Goal: Transaction & Acquisition: Purchase product/service

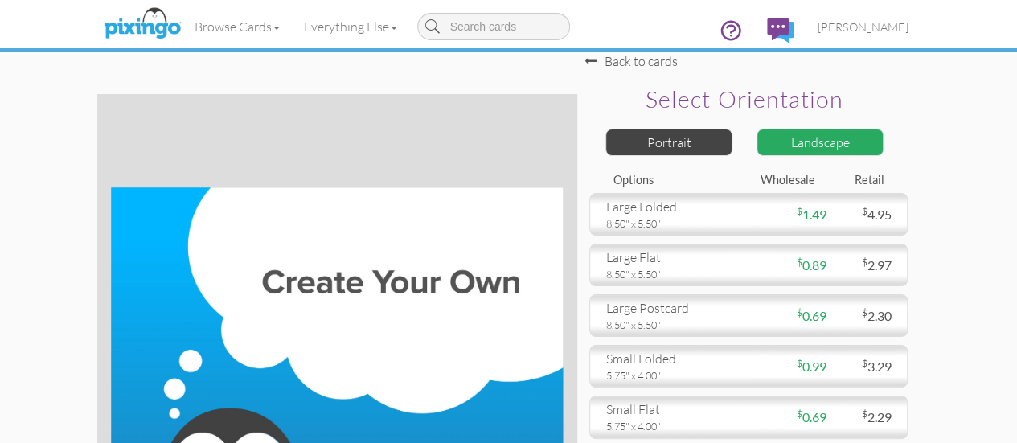
click at [884, 145] on div "Landscape" at bounding box center [820, 143] width 127 height 28
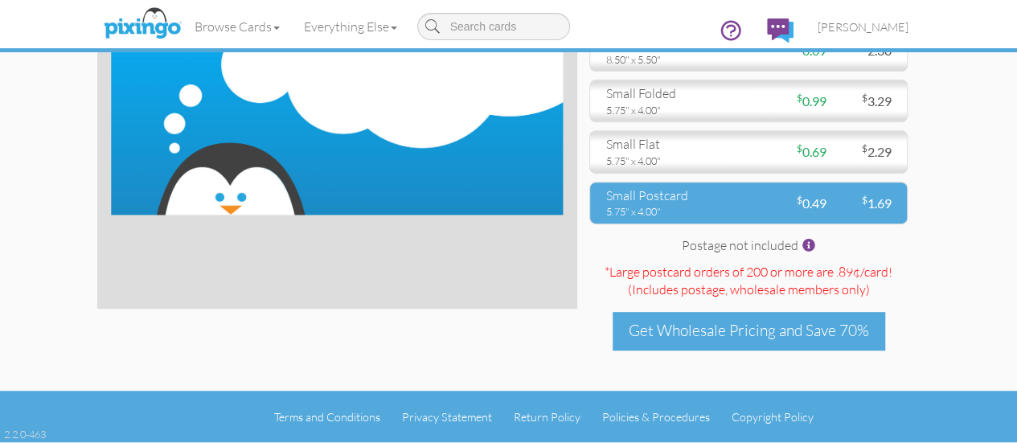
scroll to position [294, 0]
click at [736, 189] on div "small postcard" at bounding box center [671, 196] width 130 height 18
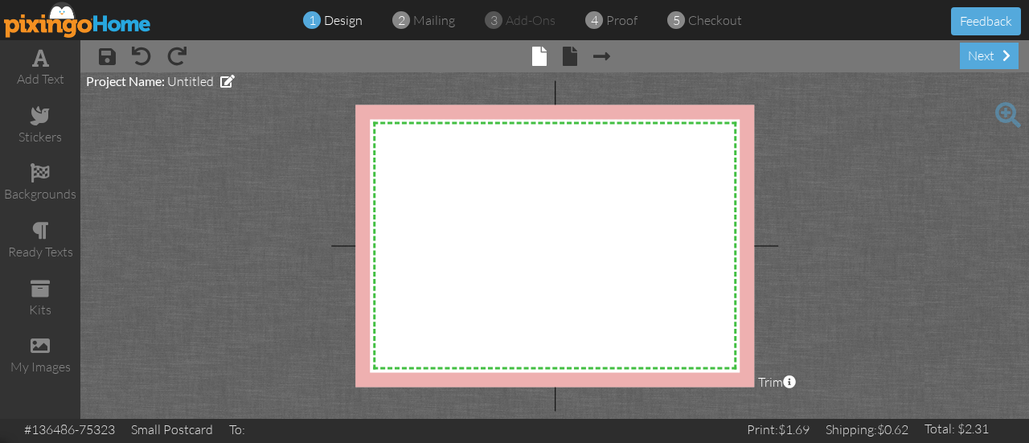
click at [203, 202] on project-studio-wrapper "X X X X X X X X X X X X X X X X X X X X X X X X X X X X X X X X X X X X X X X X…" at bounding box center [554, 245] width 949 height 347
click at [979, 58] on div "next" at bounding box center [989, 56] width 59 height 27
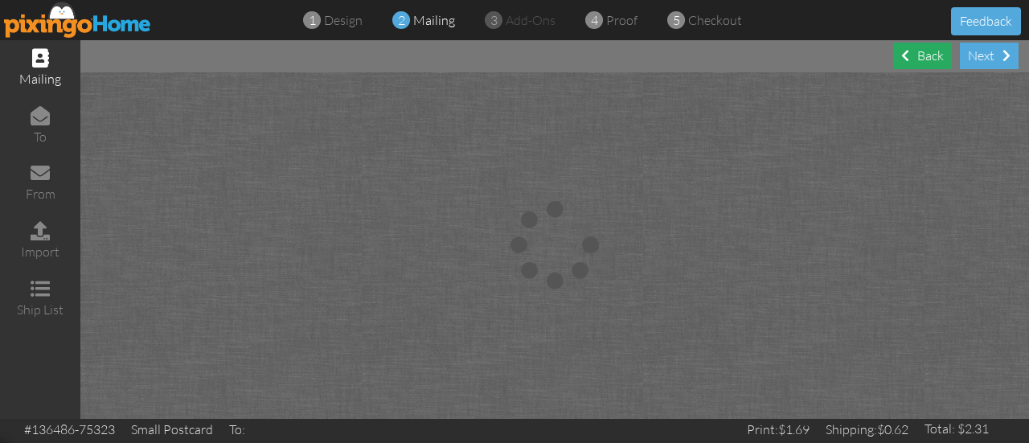
click at [921, 54] on div "Back" at bounding box center [922, 56] width 59 height 27
click at [43, 232] on span at bounding box center [40, 230] width 19 height 19
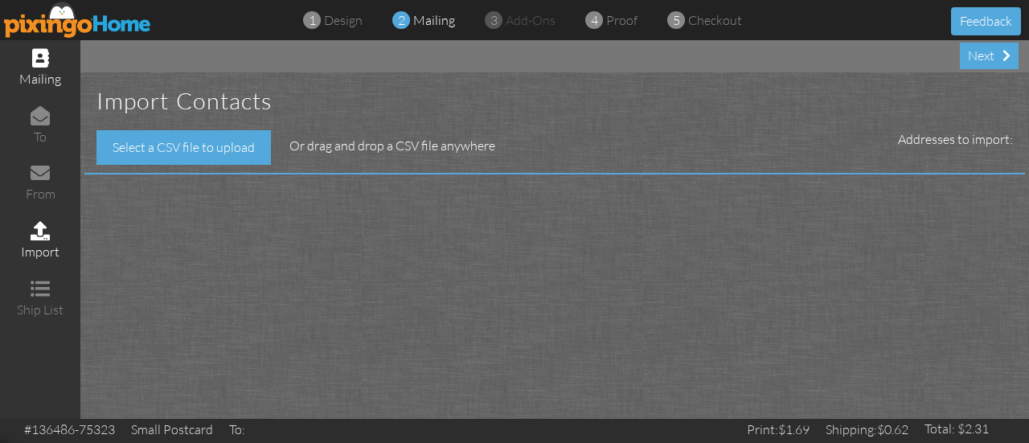
click at [39, 72] on div "mailing" at bounding box center [40, 79] width 80 height 18
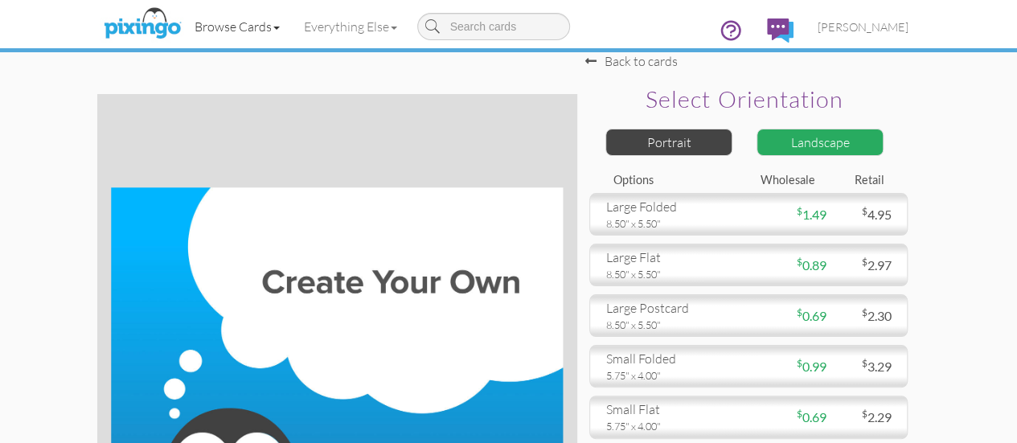
click at [273, 27] on span at bounding box center [276, 28] width 6 height 3
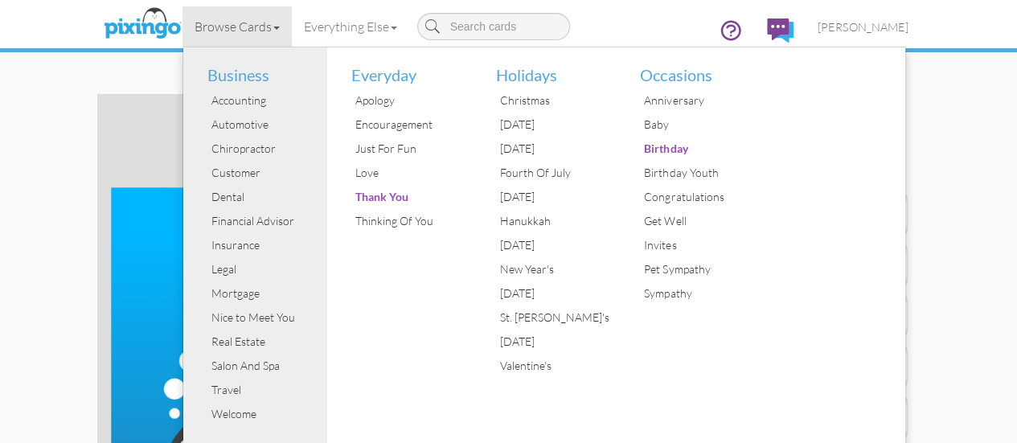
click at [186, 25] on link "Browse Cards" at bounding box center [236, 26] width 109 height 40
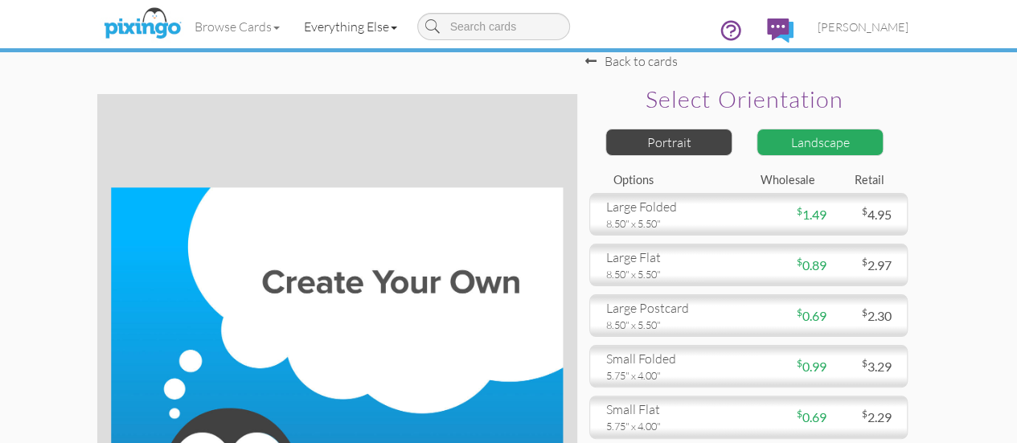
click at [301, 24] on link "Everything Else" at bounding box center [350, 26] width 117 height 40
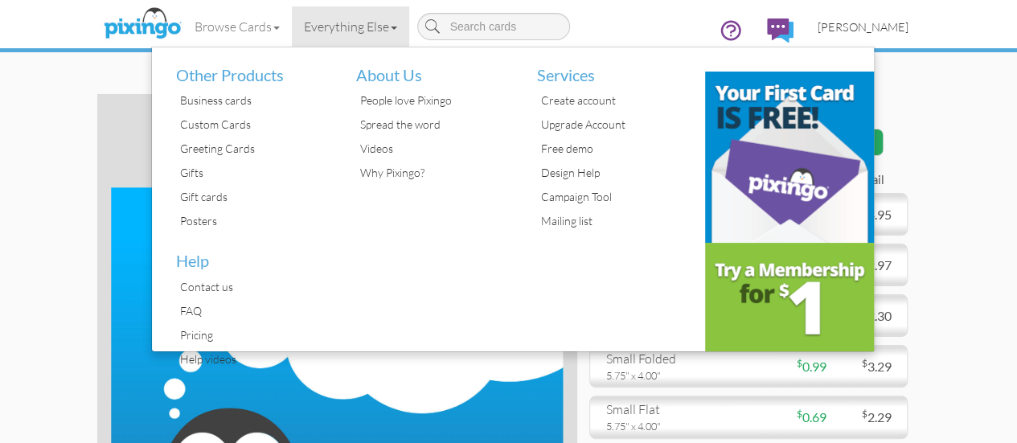
click at [908, 25] on span "[PERSON_NAME]" at bounding box center [863, 27] width 91 height 14
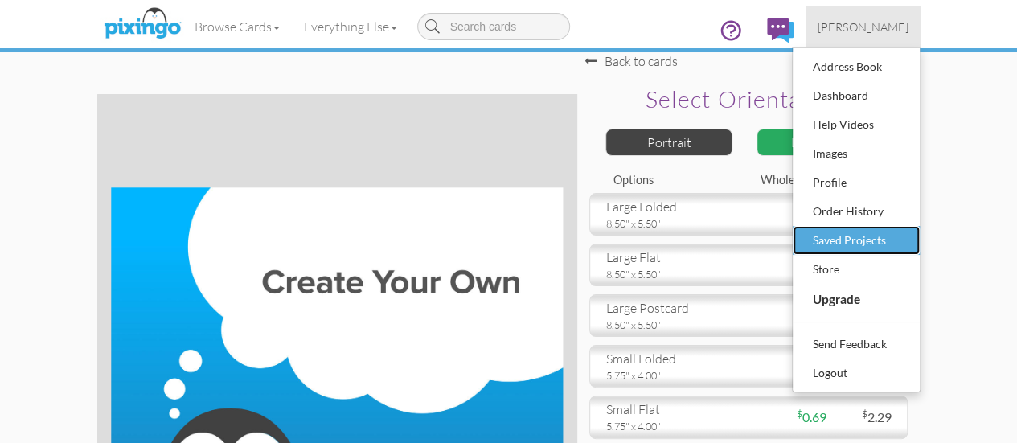
click at [904, 236] on div "Saved Projects" at bounding box center [856, 240] width 95 height 24
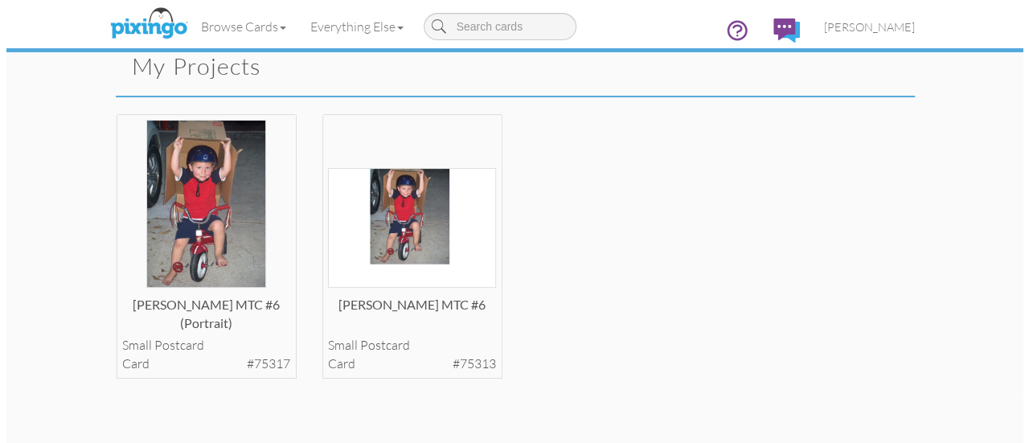
scroll to position [80, 0]
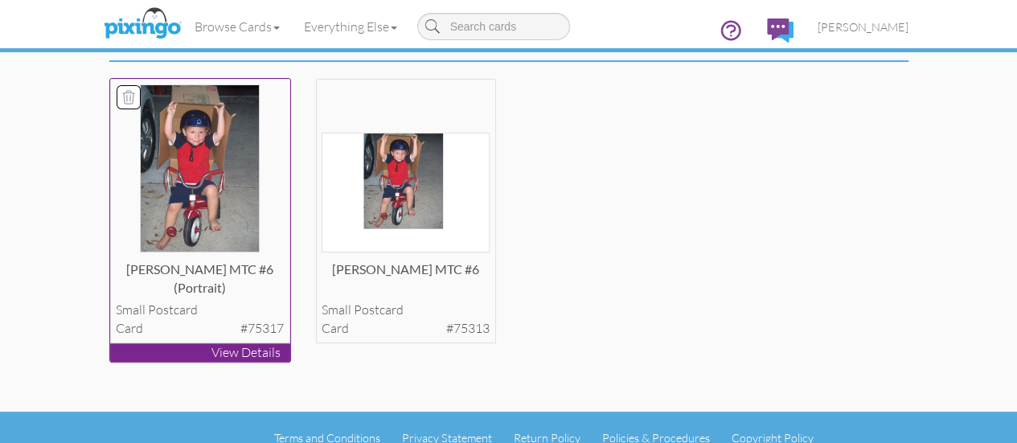
click at [154, 225] on img at bounding box center [199, 168] width 119 height 168
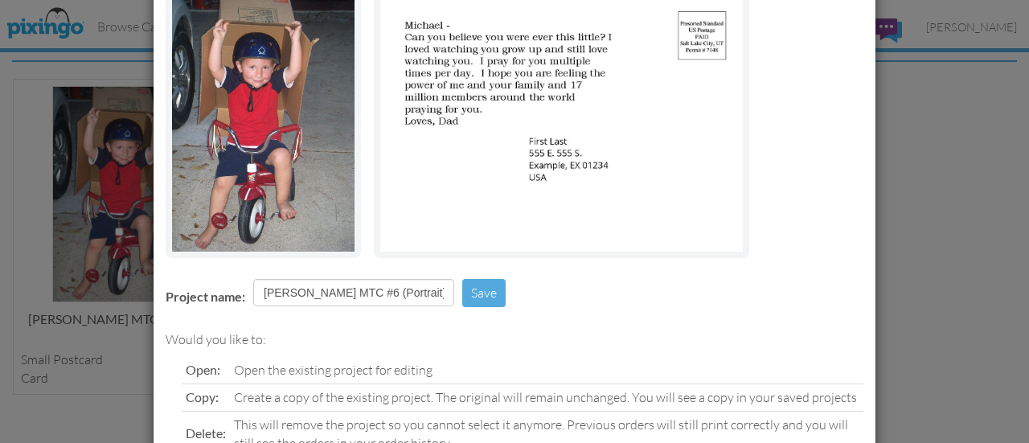
scroll to position [4, 0]
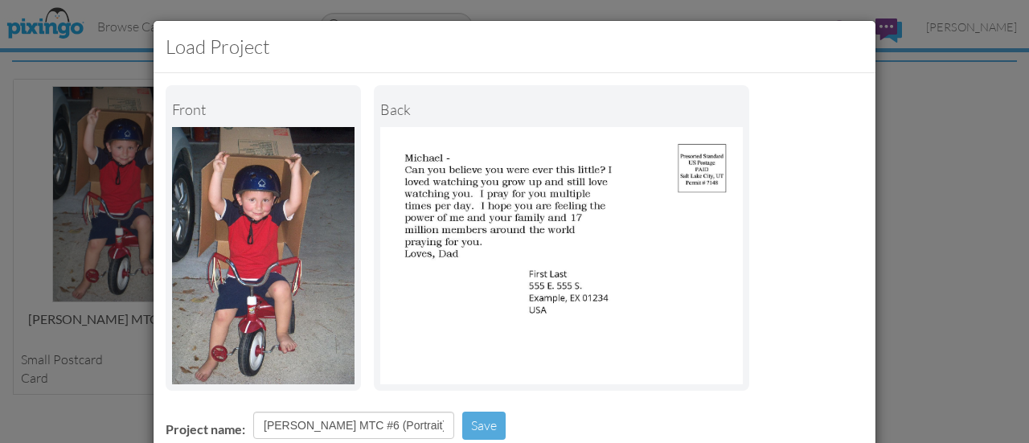
click at [469, 253] on img at bounding box center [561, 255] width 363 height 257
click at [453, 181] on img at bounding box center [561, 255] width 363 height 257
click at [276, 97] on div "Front" at bounding box center [263, 109] width 182 height 35
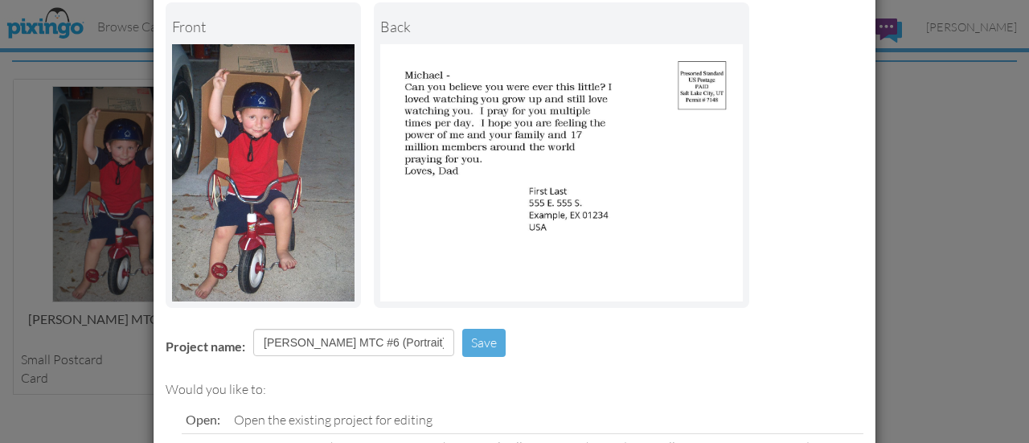
scroll to position [245, 0]
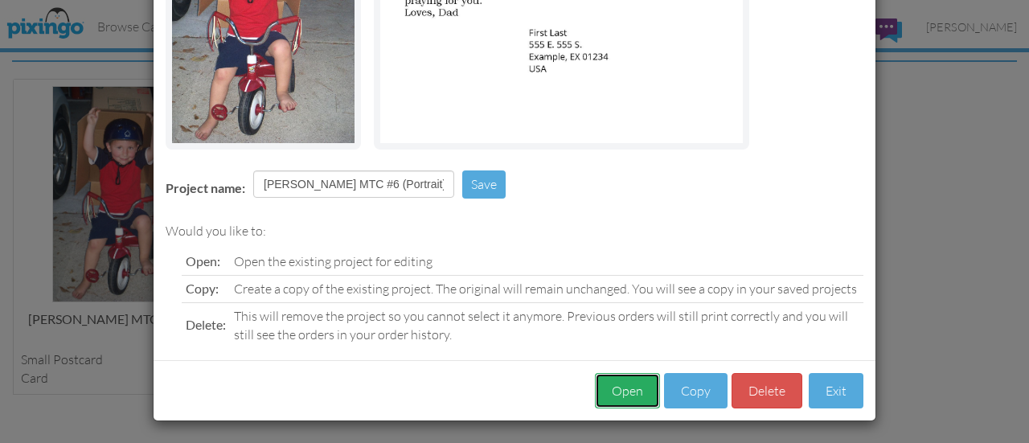
click at [626, 383] on button "Open" at bounding box center [627, 391] width 65 height 36
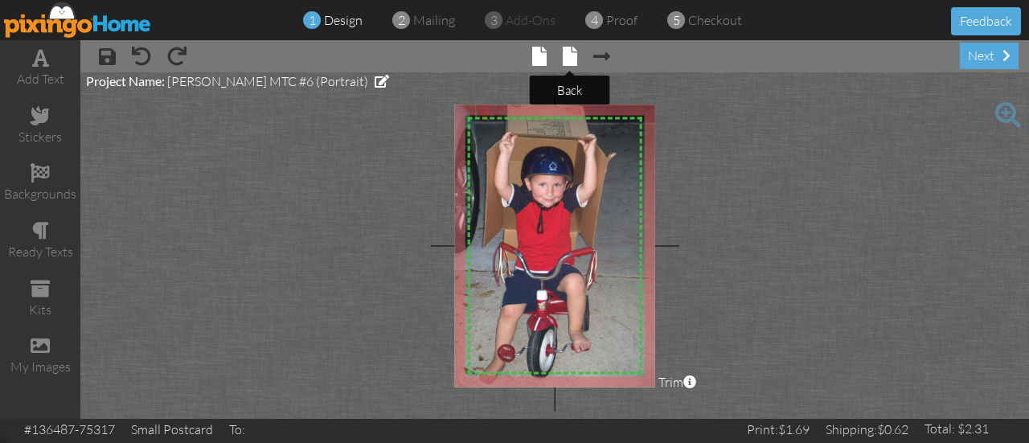
click at [569, 54] on span at bounding box center [570, 56] width 14 height 19
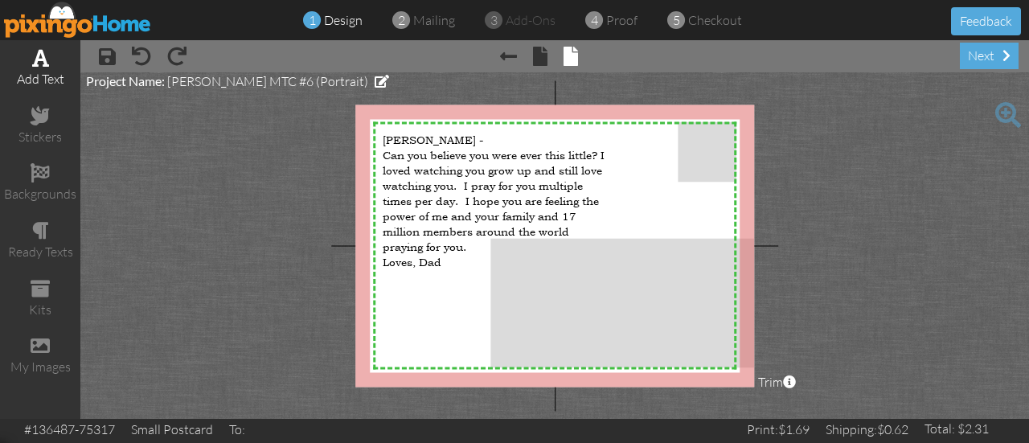
click at [37, 67] on span at bounding box center [40, 57] width 17 height 19
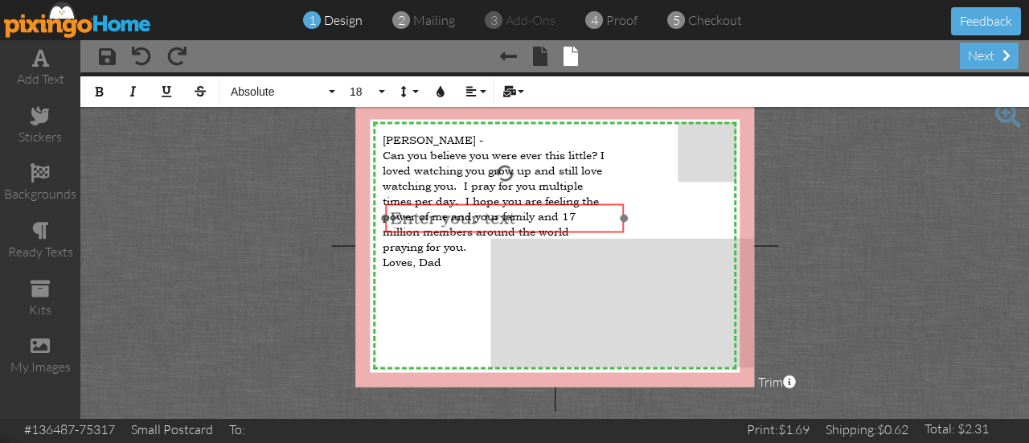
drag, startPoint x: 606, startPoint y: 149, endPoint x: 568, endPoint y: 208, distance: 70.9
click at [558, 204] on div "​ Enter your text ​" at bounding box center [504, 218] width 239 height 28
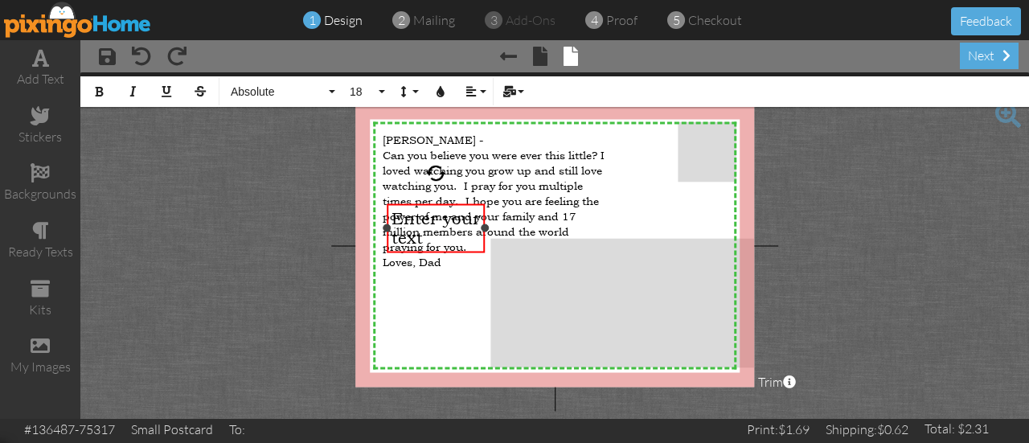
drag, startPoint x: 626, startPoint y: 218, endPoint x: 486, endPoint y: 219, distance: 140.7
click at [485, 219] on div "Enter your text ×" at bounding box center [436, 228] width 98 height 49
drag, startPoint x: 390, startPoint y: 228, endPoint x: 373, endPoint y: 231, distance: 17.2
click at [373, 231] on div at bounding box center [370, 228] width 8 height 8
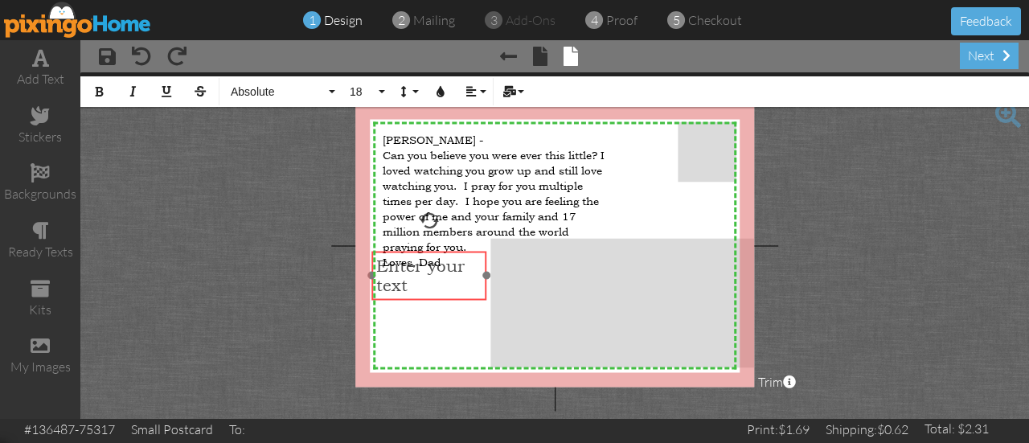
drag, startPoint x: 433, startPoint y: 251, endPoint x: 434, endPoint y: 298, distance: 47.5
click at [434, 298] on div "​ Enter your text ​" at bounding box center [428, 275] width 115 height 47
click at [491, 276] on div at bounding box center [491, 276] width 8 height 8
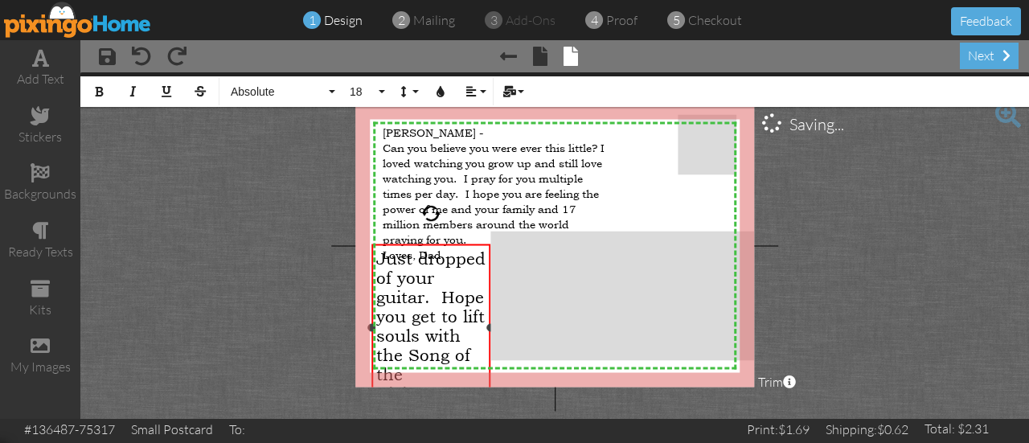
scroll to position [27, 0]
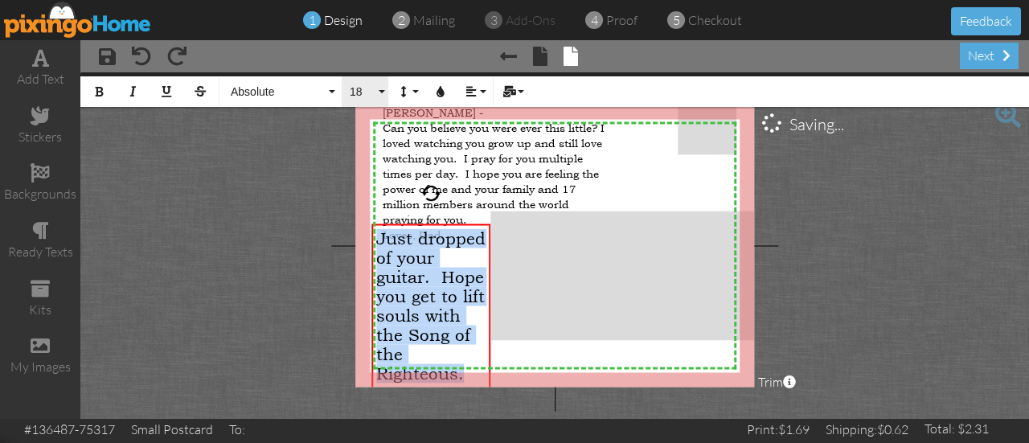
click at [383, 89] on button "18" at bounding box center [365, 91] width 47 height 31
click at [383, 90] on button "18" at bounding box center [365, 91] width 47 height 31
click at [352, 89] on span "18" at bounding box center [361, 92] width 27 height 14
click at [477, 168] on span "Can you believe you were ever this little? I loved watching you grow up and sti…" at bounding box center [494, 172] width 222 height 107
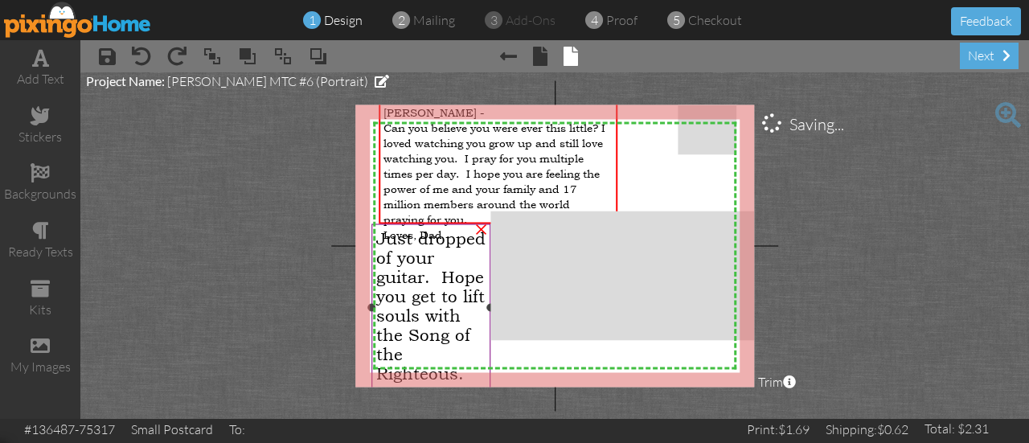
click at [436, 247] on span "Just dropped of your guitar. Hope you get to lift souls with the Song of the Ri…" at bounding box center [430, 305] width 109 height 154
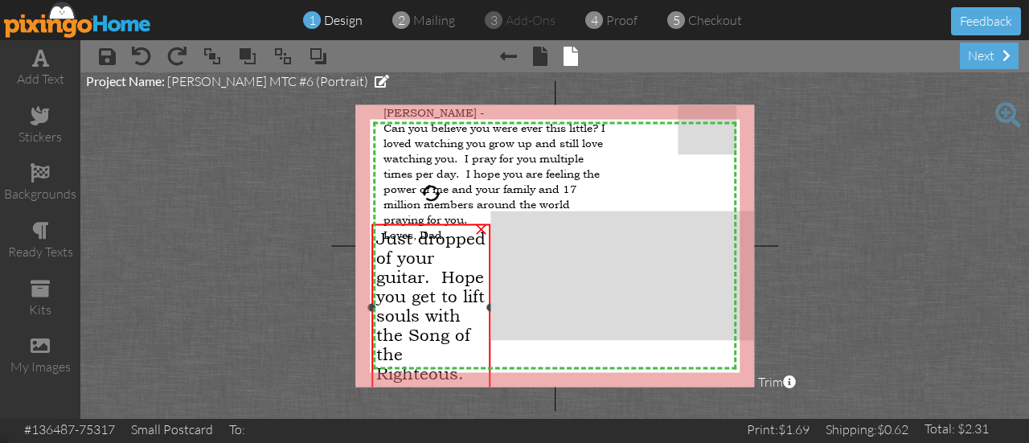
click at [419, 242] on span "Just dropped of your guitar. Hope you get to lift souls with the Song of the Ri…" at bounding box center [430, 305] width 109 height 154
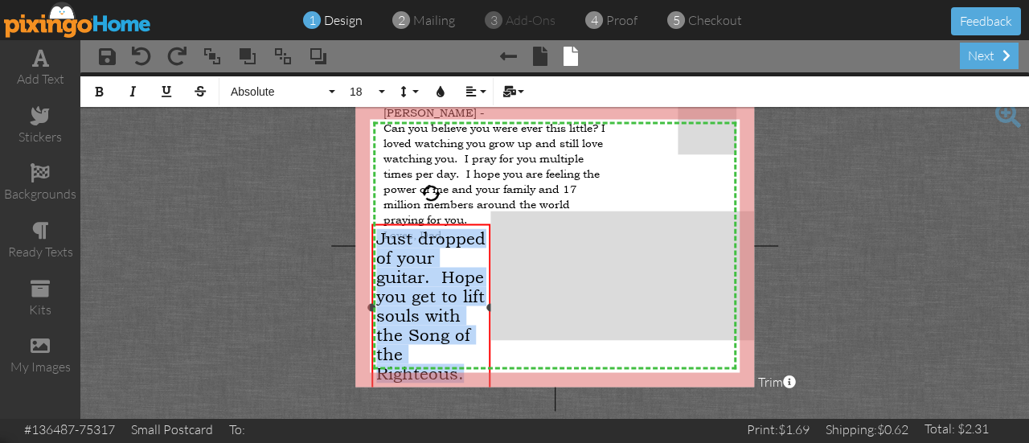
click at [420, 242] on span "Just dropped of your guitar. Hope you get to lift souls with the Song of the Ri…" at bounding box center [430, 305] width 109 height 154
click at [386, 88] on button "18" at bounding box center [365, 91] width 47 height 31
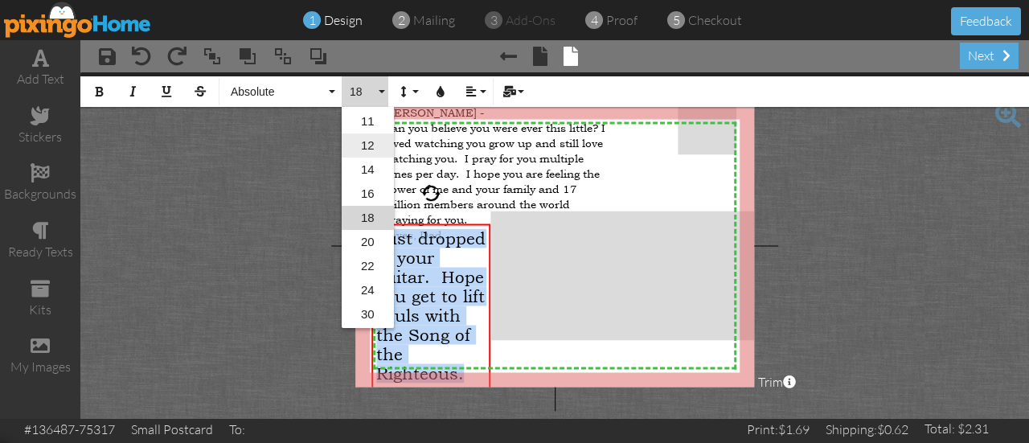
click at [374, 146] on link "12" at bounding box center [368, 145] width 52 height 24
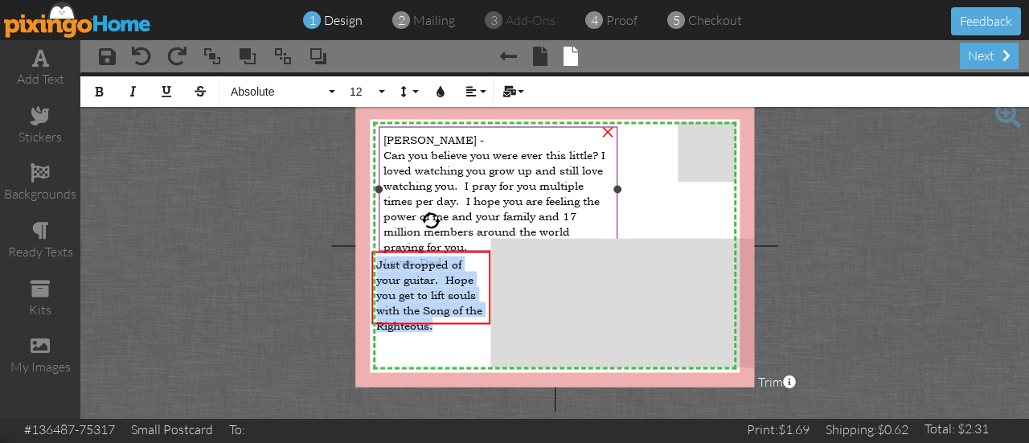
scroll to position [0, 0]
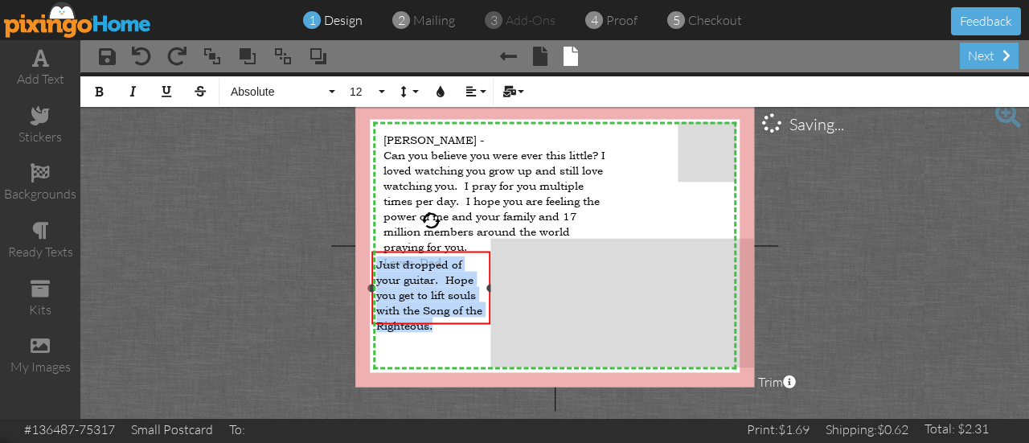
click at [439, 326] on div at bounding box center [430, 288] width 127 height 81
click at [437, 300] on span "Just dropped of your guitar. Hope you get to lift souls with the Song of the Ri…" at bounding box center [429, 294] width 106 height 76
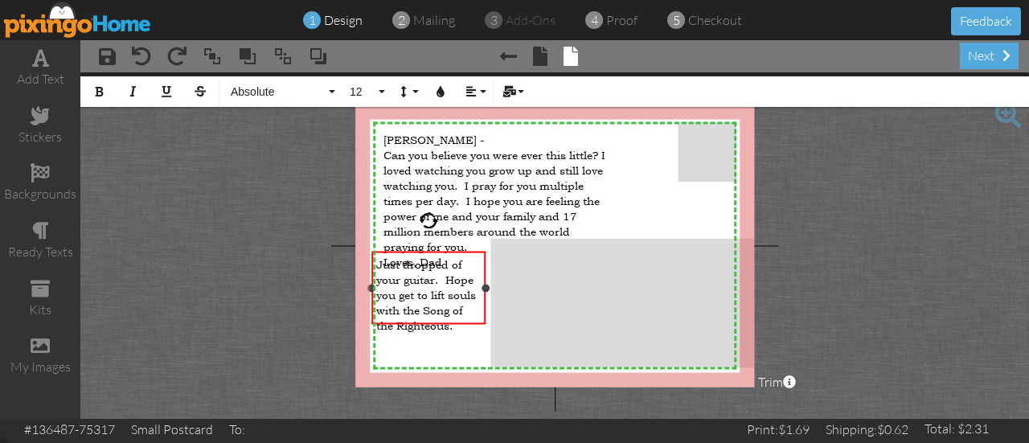
click at [482, 289] on div at bounding box center [486, 288] width 8 height 8
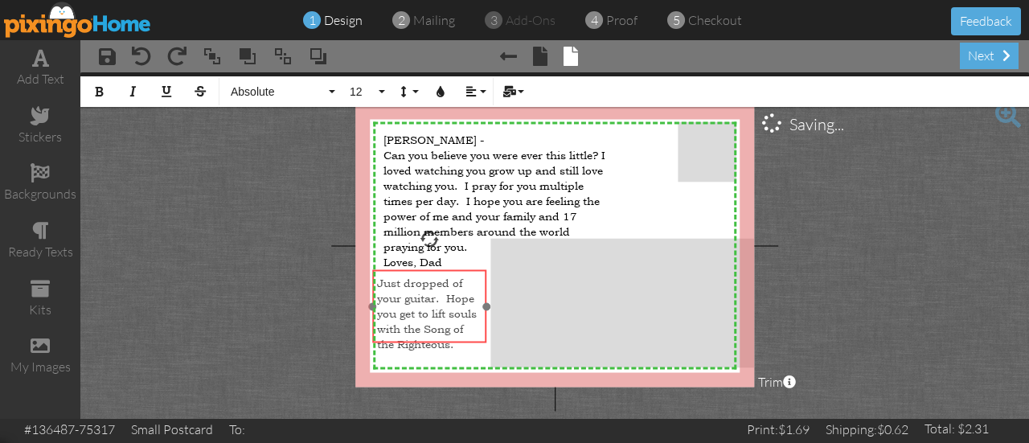
drag, startPoint x: 466, startPoint y: 323, endPoint x: 467, endPoint y: 342, distance: 18.5
click at [467, 342] on div "Just dropped of your guitar. Hope you get to lift souls with the So ​ ​ ng of t…" at bounding box center [429, 312] width 114 height 85
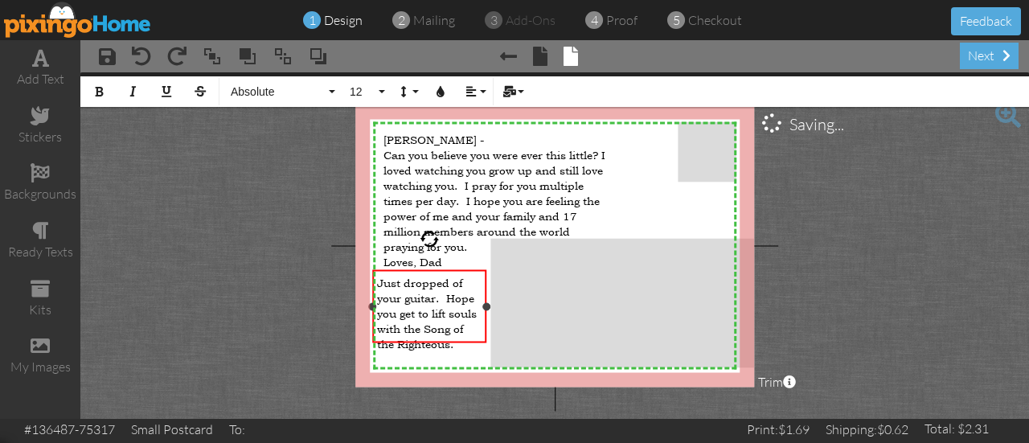
click at [461, 268] on div at bounding box center [429, 306] width 122 height 81
click at [453, 276] on span "Just dropped of your guitar. Hope you get to lift souls with the Song of the Ri…" at bounding box center [427, 312] width 100 height 76
click at [437, 289] on span "Just dropped of your guitar. Hope you get to lift souls with the Song of the Ri…" at bounding box center [427, 312] width 100 height 76
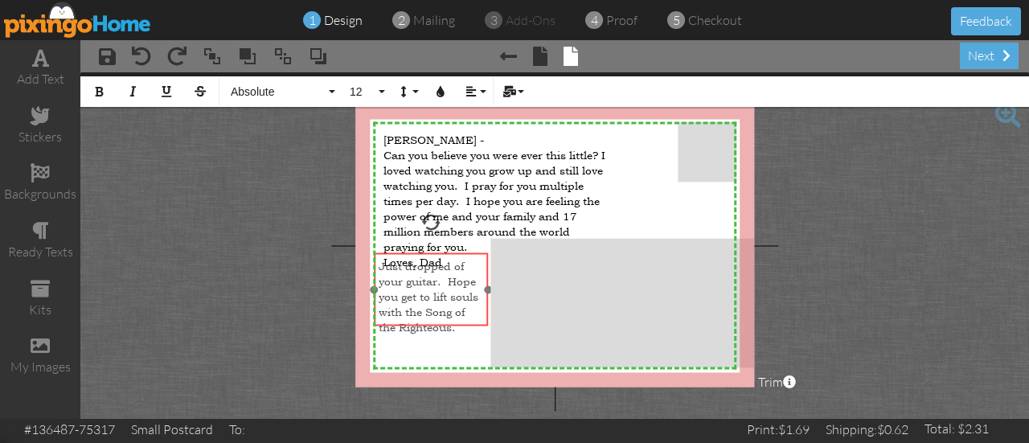
drag, startPoint x: 436, startPoint y: 272, endPoint x: 437, endPoint y: 255, distance: 17.0
click at [437, 255] on div "Just dropped of your guitar ​ ​ . Hope you get to lift souls with the Song of t…" at bounding box center [431, 295] width 114 height 85
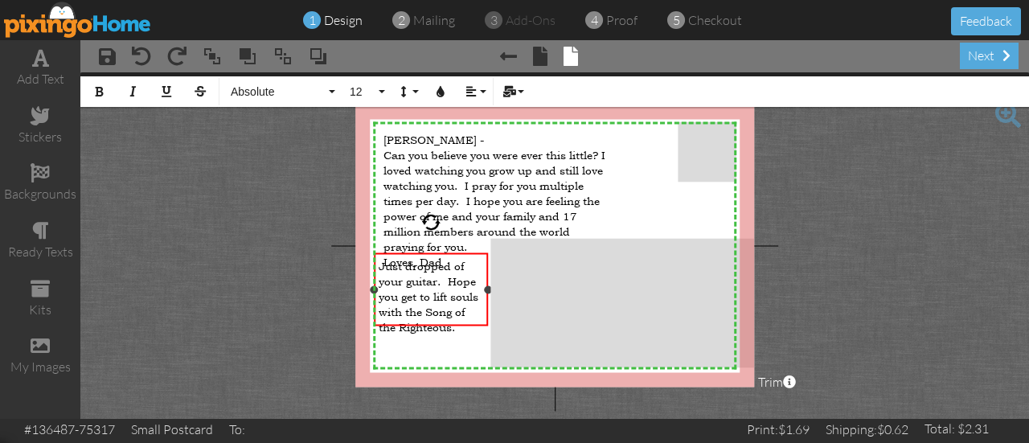
click at [470, 316] on div "Just dropped of your guitar. Hope you get to lift souls with the Song of the Ri…" at bounding box center [431, 295] width 105 height 76
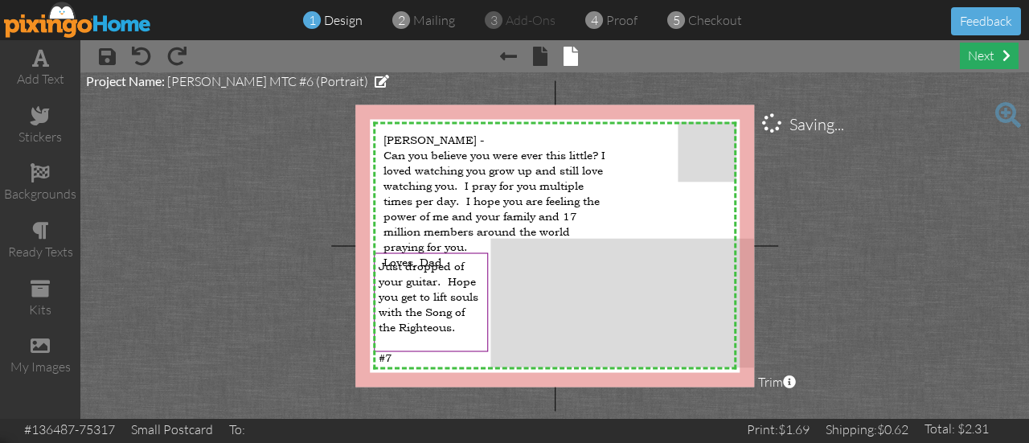
click at [978, 49] on div "next" at bounding box center [989, 56] width 59 height 27
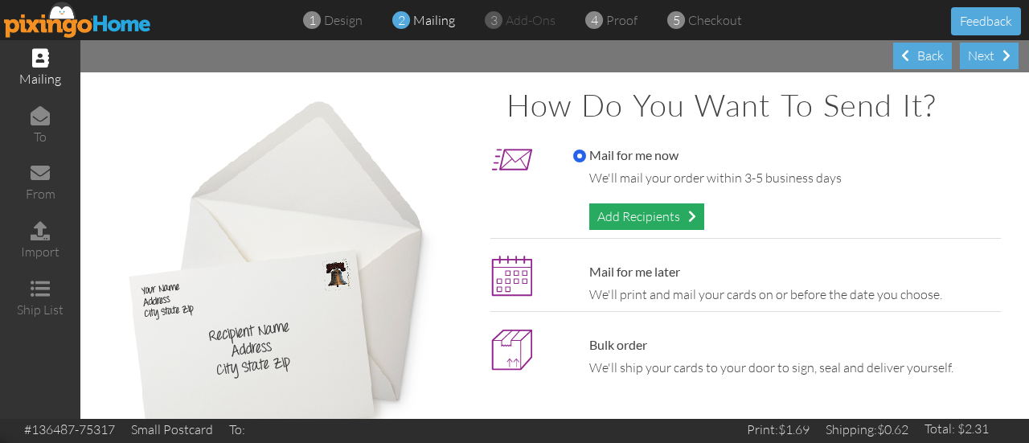
click at [645, 215] on div "Add Recipients" at bounding box center [646, 216] width 115 height 27
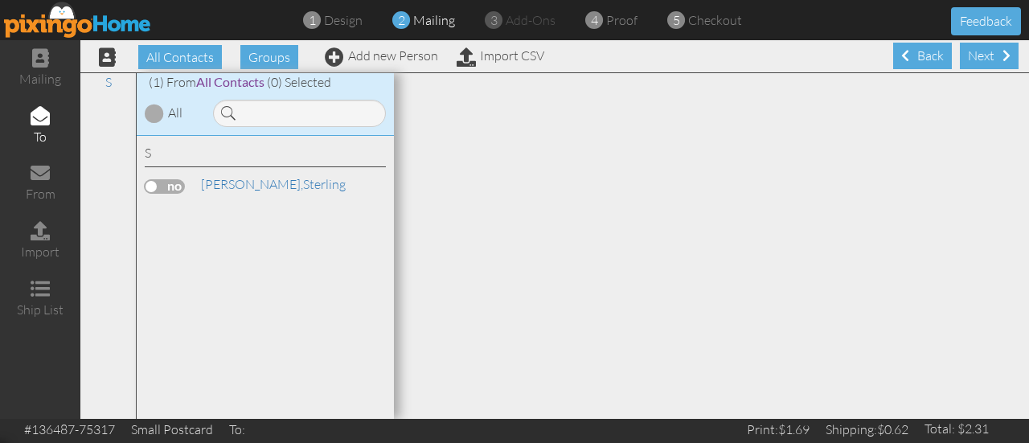
click at [176, 147] on div "S" at bounding box center [265, 155] width 241 height 23
click at [168, 186] on label at bounding box center [165, 186] width 40 height 14
click at [0, 0] on input "checkbox" at bounding box center [0, 0] width 0 height 0
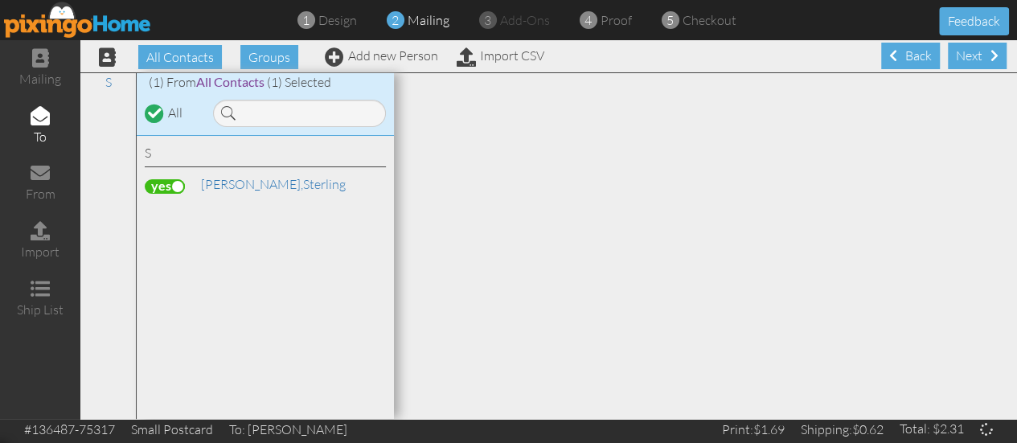
click at [175, 184] on label at bounding box center [165, 186] width 40 height 14
click at [0, 0] on input "checkbox" at bounding box center [0, 0] width 0 height 0
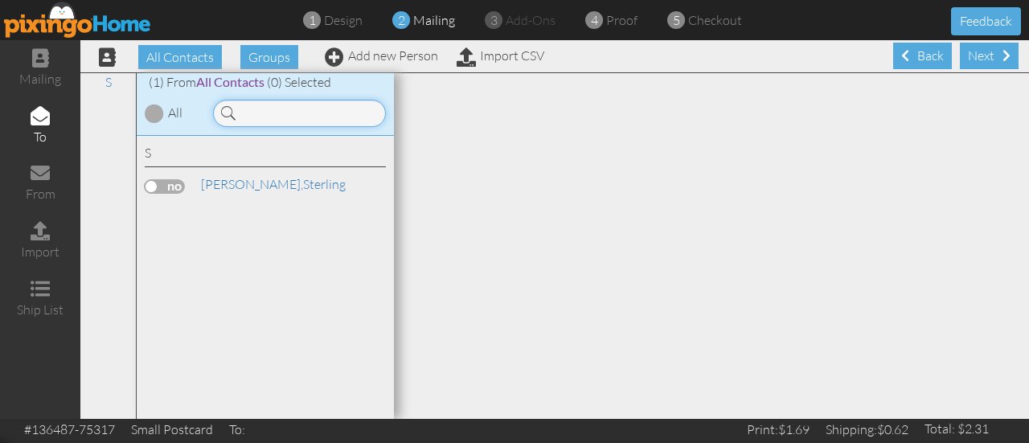
click at [263, 117] on input at bounding box center [299, 113] width 173 height 27
click at [413, 51] on link "Add new Person" at bounding box center [381, 55] width 113 height 16
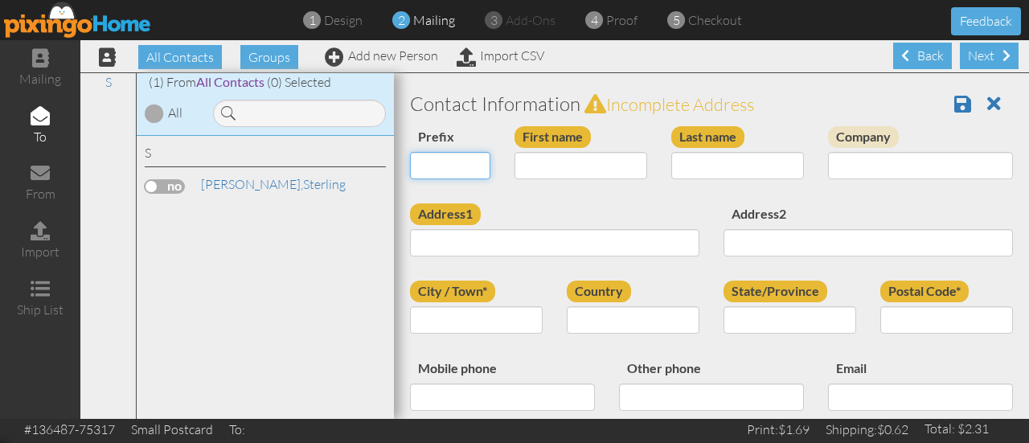
click at [437, 166] on select "Dr. Mr. Mrs." at bounding box center [450, 165] width 80 height 27
select select "string:Mr."
click at [410, 152] on select "Dr. Mr. Mrs." at bounding box center [450, 165] width 80 height 27
click at [556, 163] on input "First name" at bounding box center [581, 165] width 133 height 27
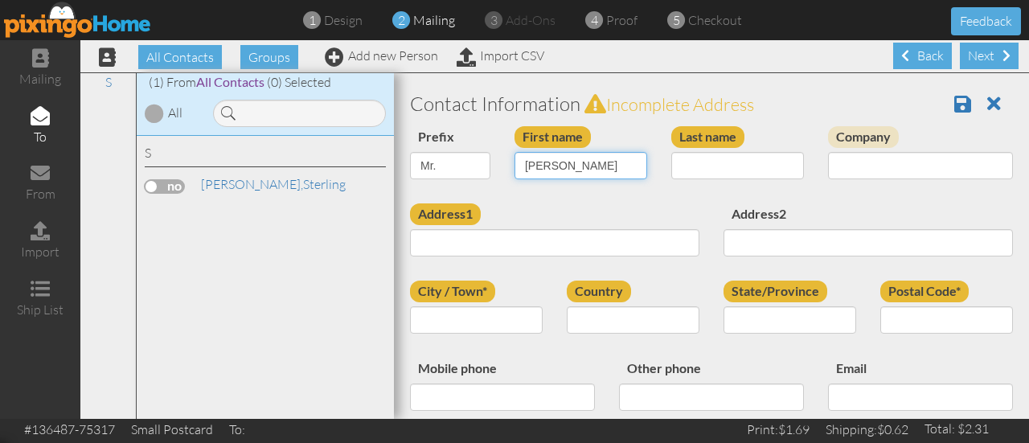
type input "[PERSON_NAME]"
click at [735, 47] on div "All Contacts Groups Add new Person Import CSV Next Back" at bounding box center [554, 56] width 949 height 32
click at [695, 163] on input "Last name" at bounding box center [737, 165] width 133 height 27
type input "[PERSON_NAME]"
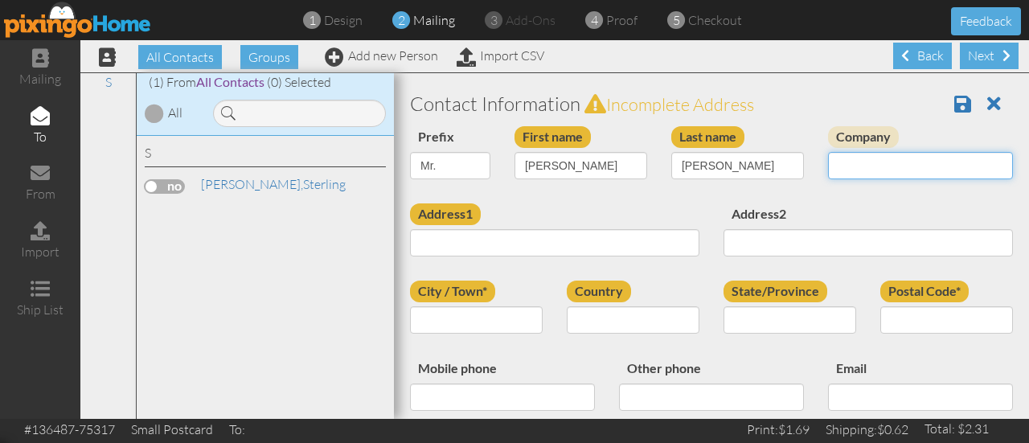
type input "Energy Control Technologies"
type input "16927 Windypine Dr"
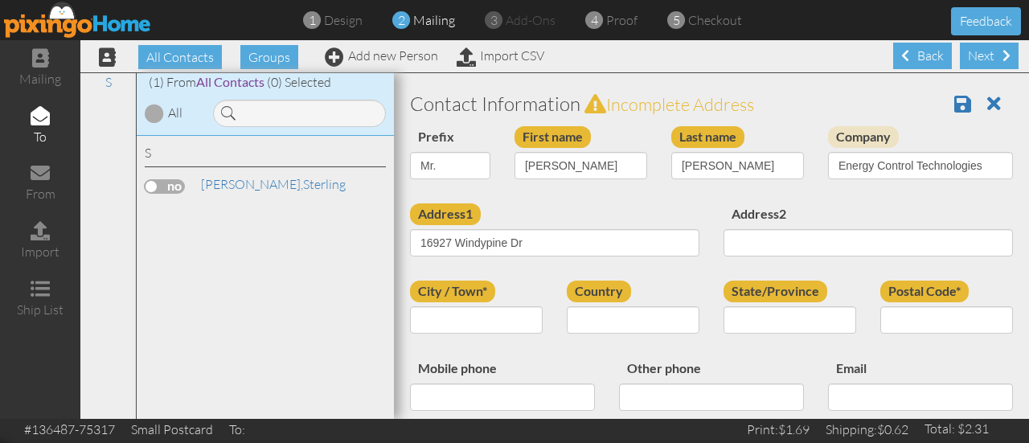
type input "Spring"
select select "object:1456"
type input "77379"
type input "2813098164"
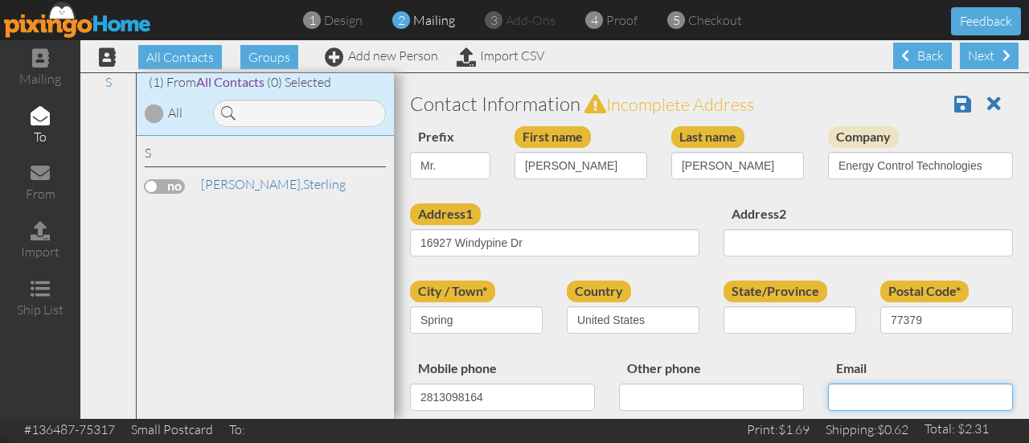
type input "[EMAIL_ADDRESS][DOMAIN_NAME]"
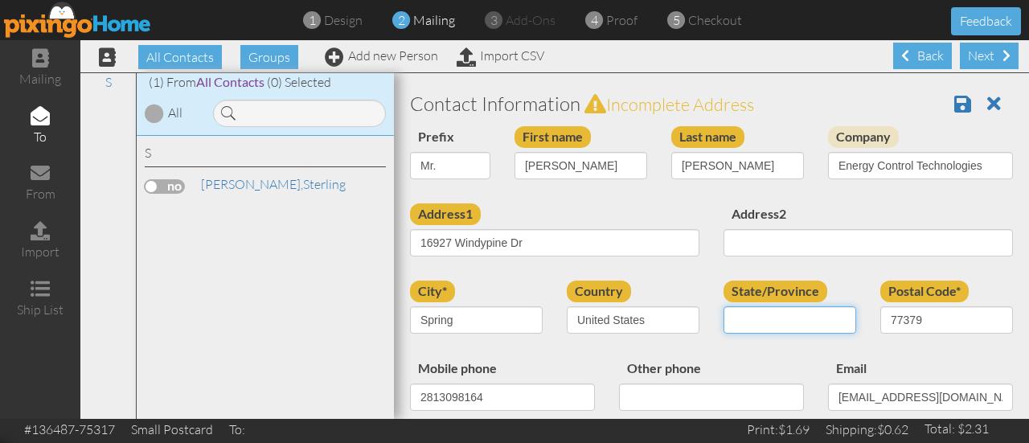
select select "object:1759"
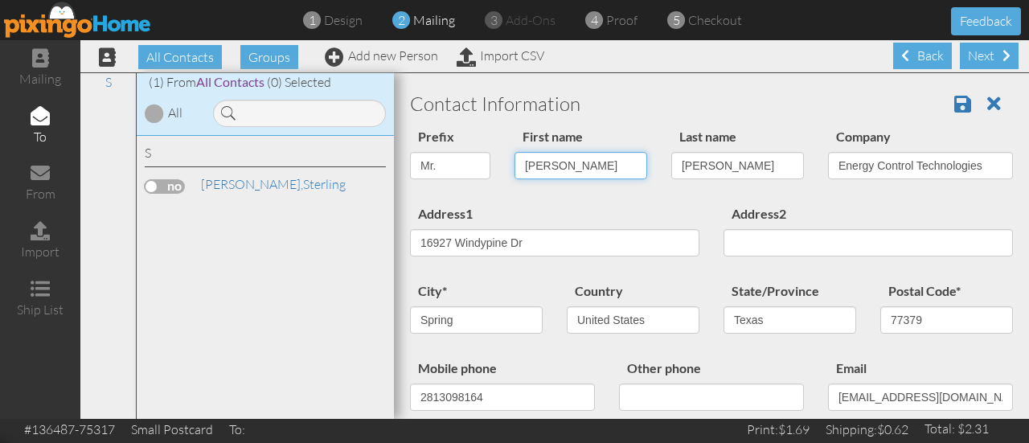
click at [576, 163] on input "[PERSON_NAME]" at bounding box center [581, 165] width 133 height 27
type input "[PERSON_NAME]"
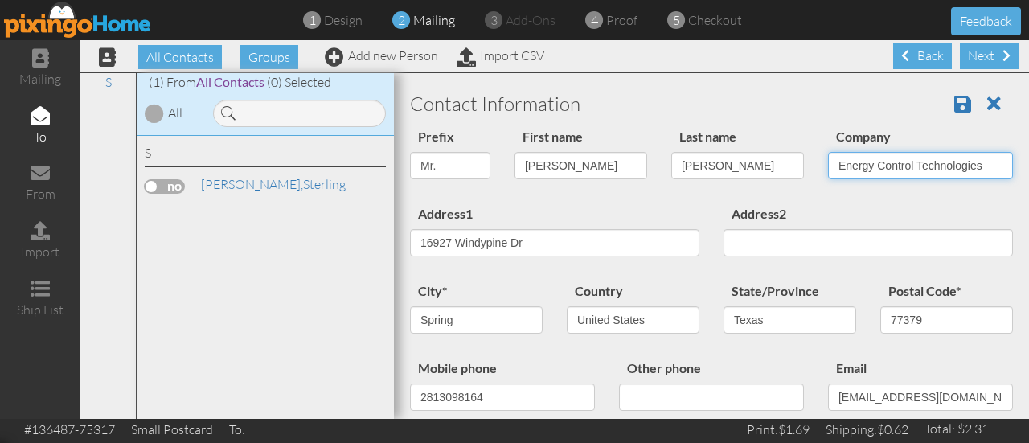
click at [910, 163] on input "Energy Control Technologies" at bounding box center [920, 165] width 185 height 27
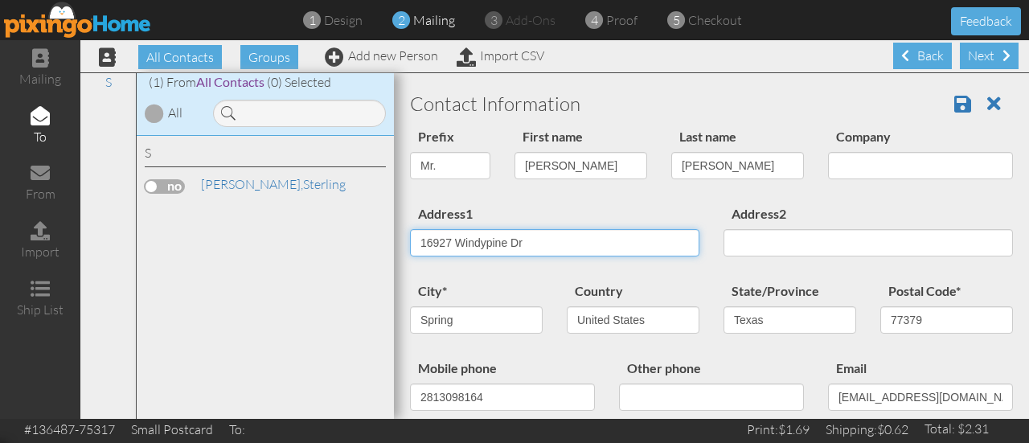
drag, startPoint x: 526, startPoint y: 242, endPoint x: 404, endPoint y: 245, distance: 122.2
click at [404, 245] on div "Address1 [STREET_ADDRESS]" at bounding box center [555, 235] width 314 height 65
type input "2"
type input "10-14 UT-LAY"
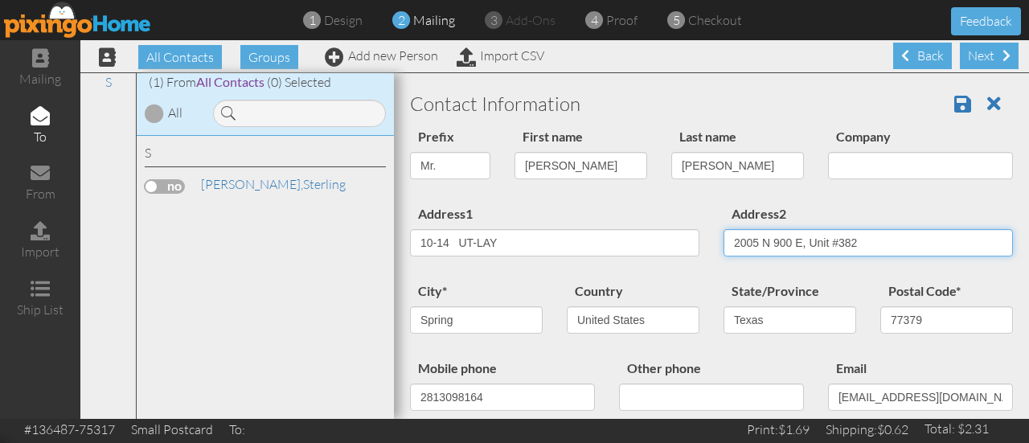
type input "2005 N 900 E, Unit #382"
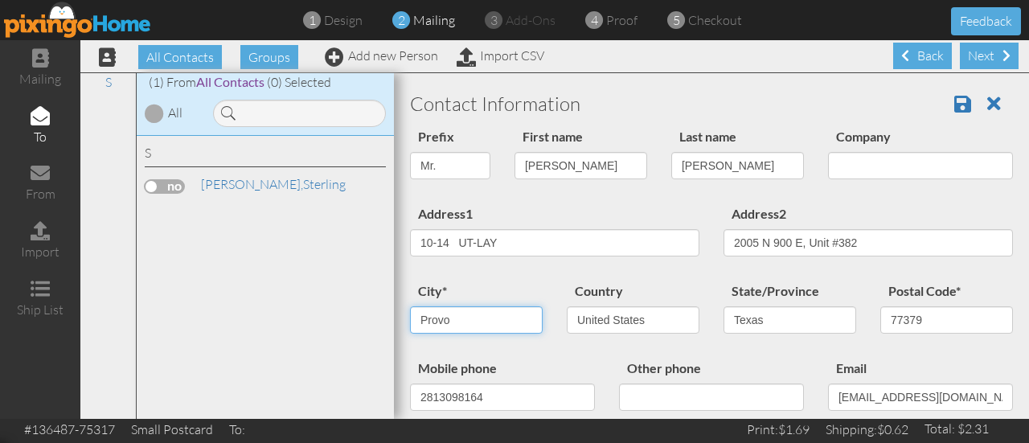
type input "Provo"
select select "object:1760"
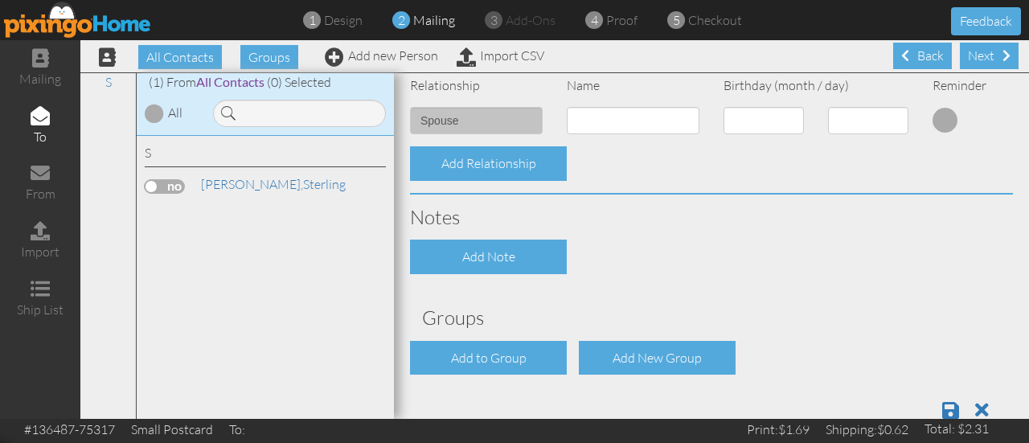
scroll to position [645, 0]
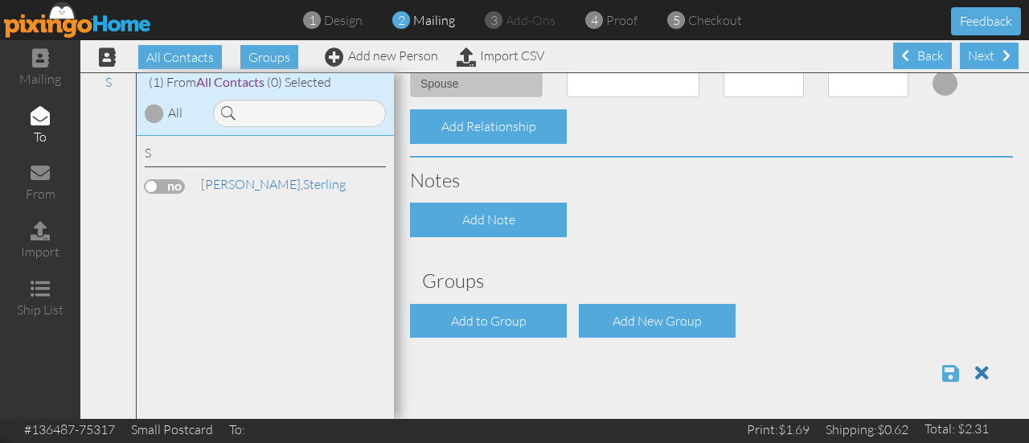
type input "84602"
click at [942, 371] on span at bounding box center [950, 372] width 17 height 19
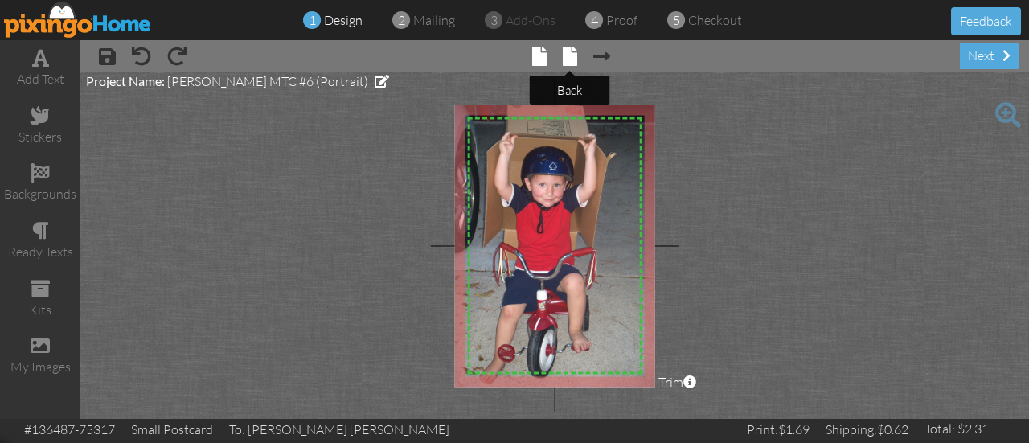
click at [568, 53] on span at bounding box center [570, 56] width 14 height 19
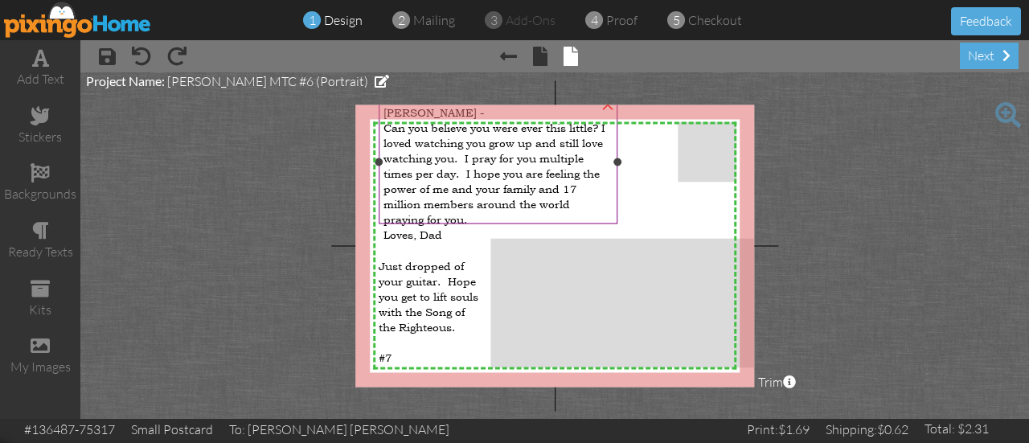
click at [502, 168] on span "Can you believe you were ever this little? I loved watching you grow up and sti…" at bounding box center [494, 172] width 222 height 107
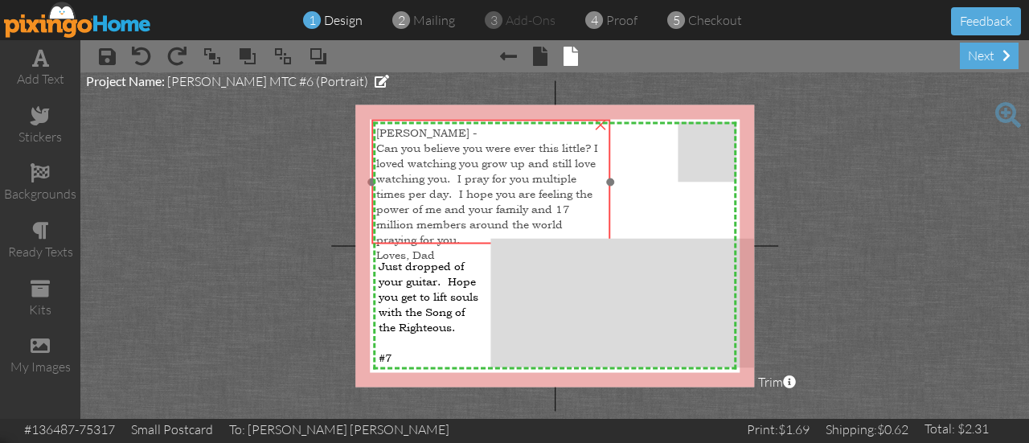
drag, startPoint x: 498, startPoint y: 223, endPoint x: 491, endPoint y: 243, distance: 21.4
click at [491, 243] on div "Michael - Can you believe you were ever this little? I loved watching you grow …" at bounding box center [490, 192] width 239 height 146
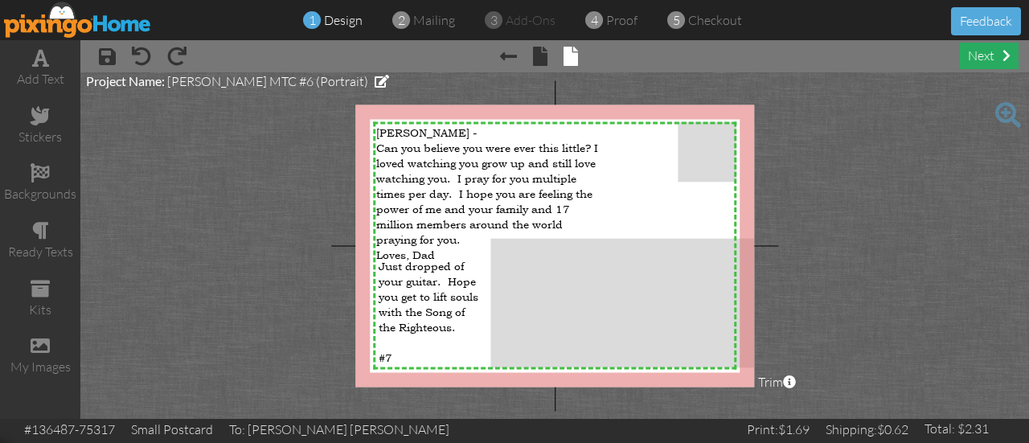
click at [984, 52] on div "next" at bounding box center [989, 56] width 59 height 27
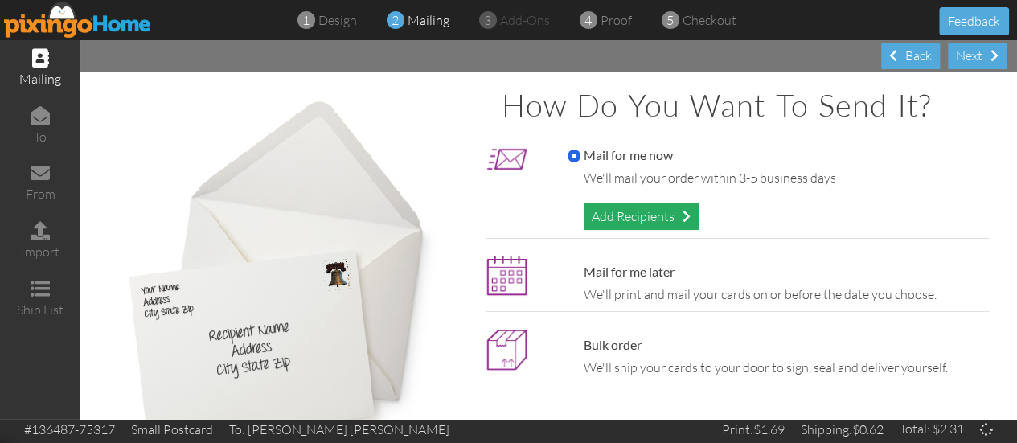
click at [638, 214] on div "Add Recipients" at bounding box center [641, 216] width 115 height 27
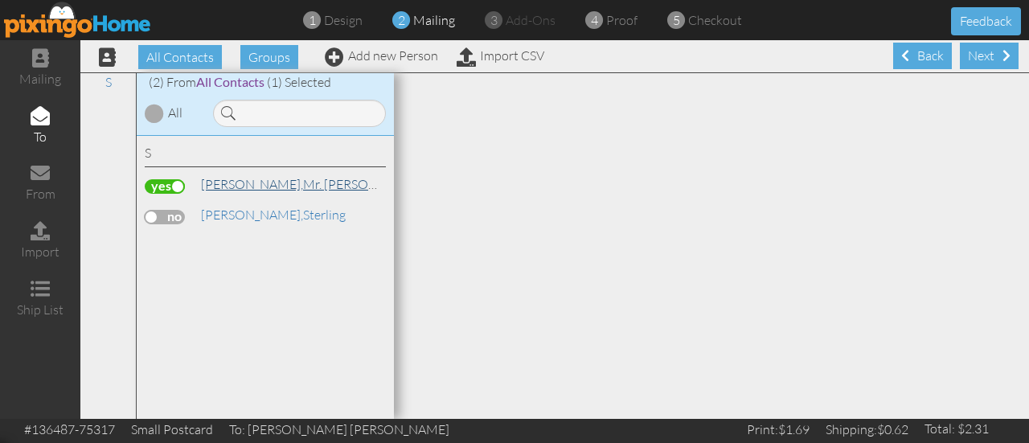
click at [258, 185] on link "Schmutz, Mr. Michael Sterling" at bounding box center [312, 183] width 226 height 19
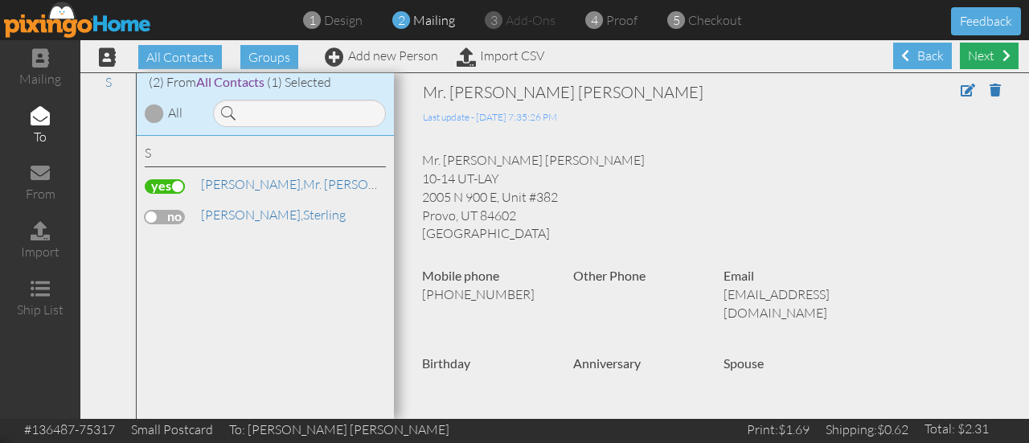
click at [977, 55] on div "Next" at bounding box center [989, 56] width 59 height 27
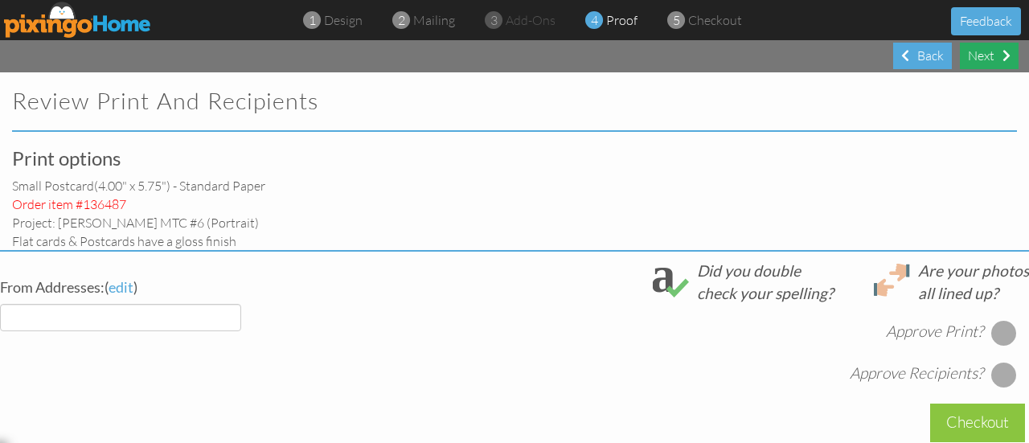
select select "object:196"
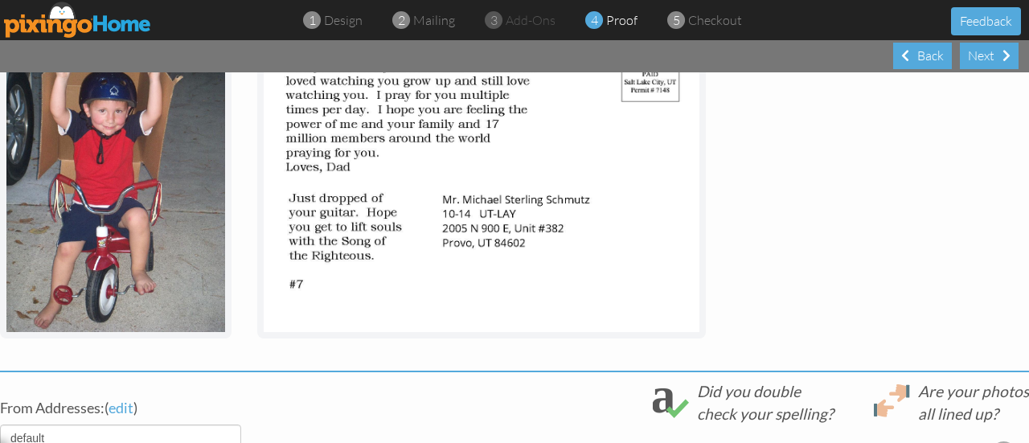
scroll to position [482, 0]
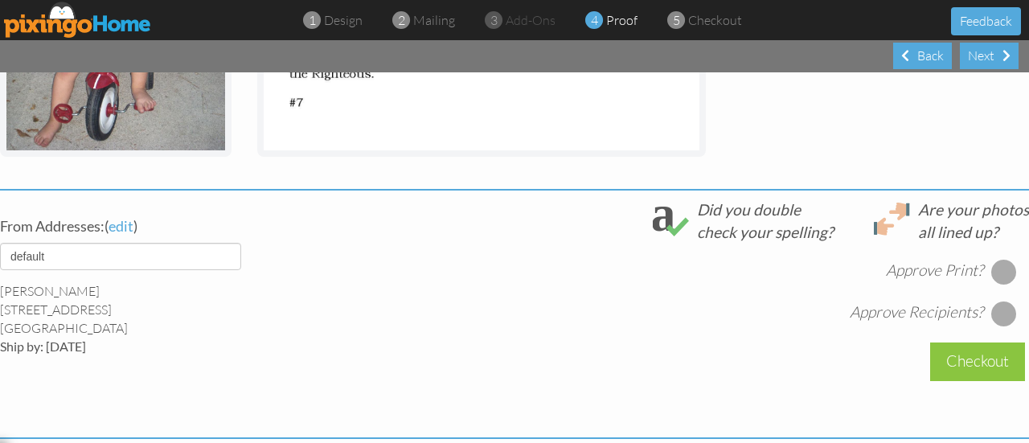
click at [993, 310] on div at bounding box center [1004, 314] width 26 height 26
click at [992, 268] on div at bounding box center [1004, 272] width 26 height 26
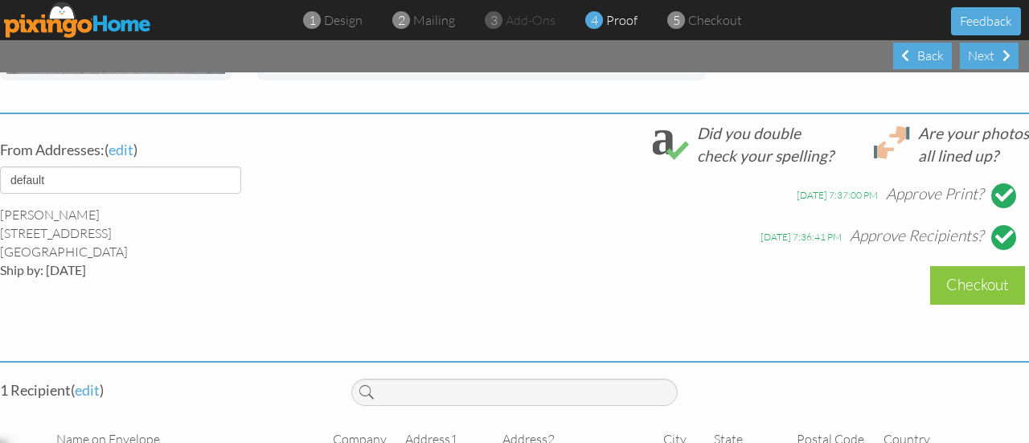
scroll to position [563, 0]
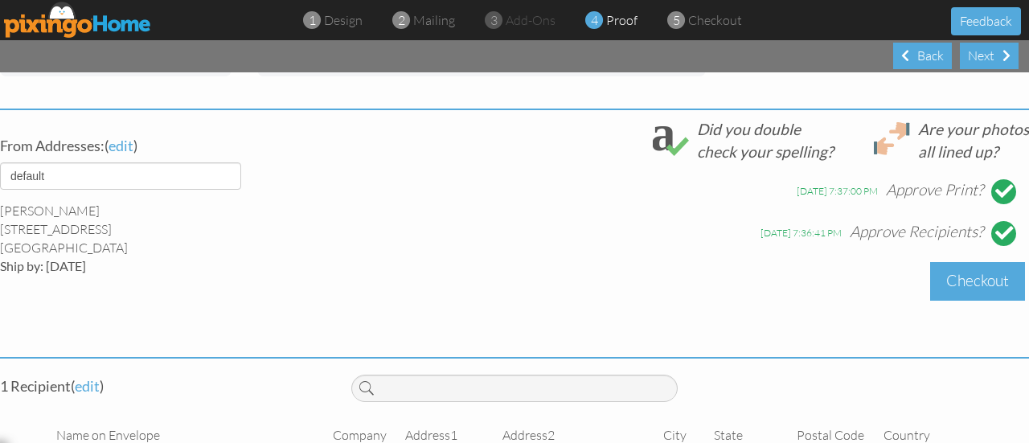
click at [958, 277] on div "Checkout" at bounding box center [977, 281] width 95 height 38
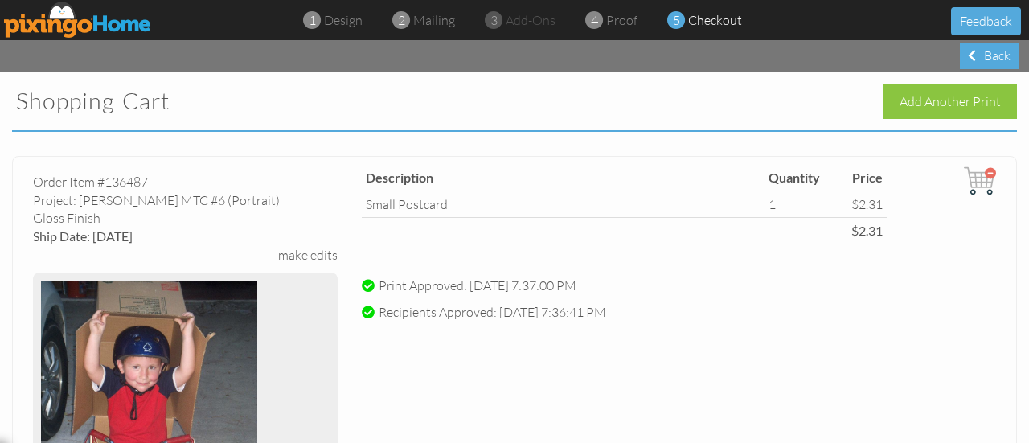
click at [120, 235] on span "Ship Date: 10/11/2025" at bounding box center [83, 235] width 100 height 15
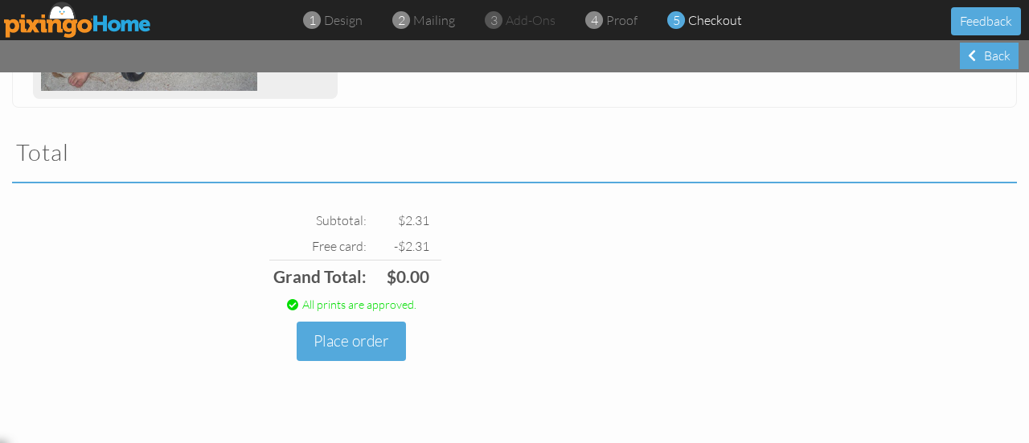
scroll to position [496, 0]
click at [344, 340] on button "Place order" at bounding box center [351, 340] width 109 height 39
